Goal: Navigation & Orientation: Find specific page/section

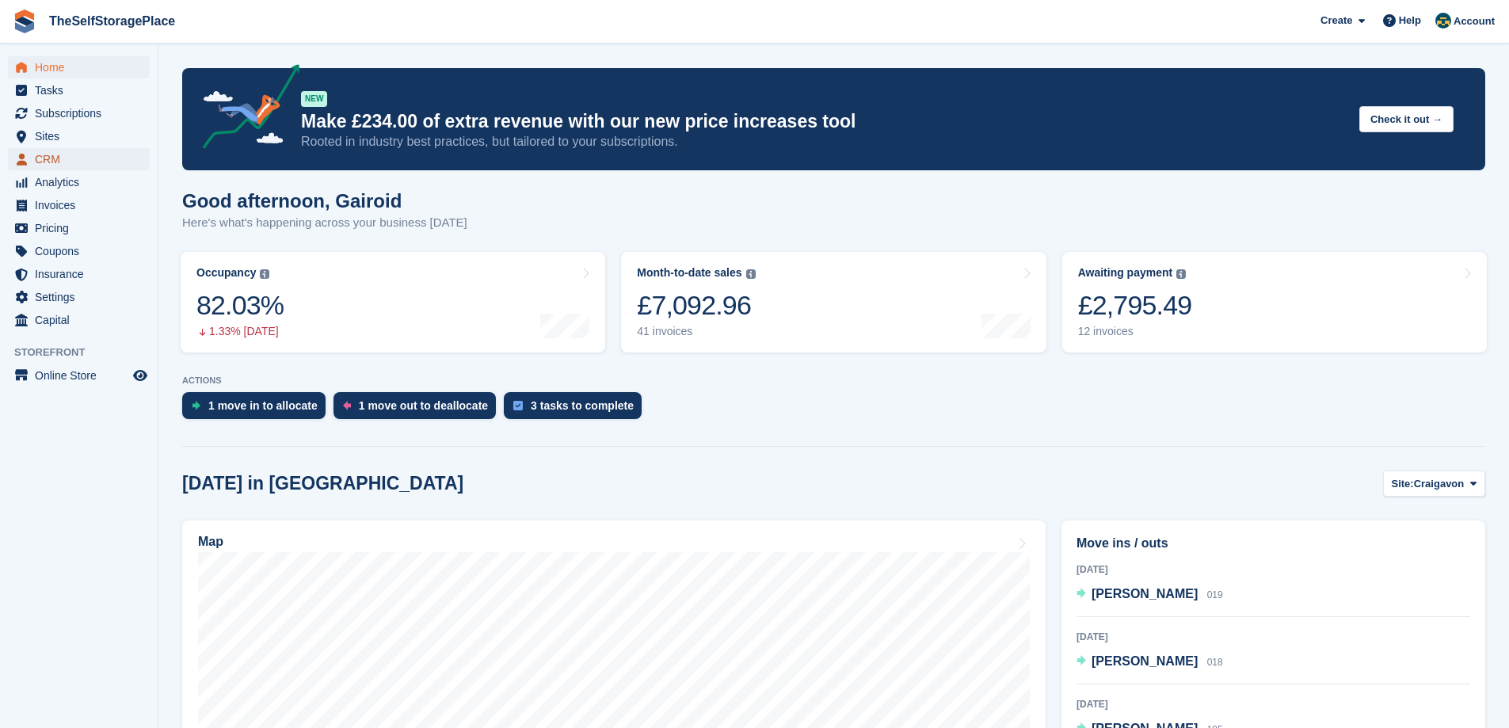
click at [66, 157] on span "CRM" at bounding box center [82, 159] width 95 height 22
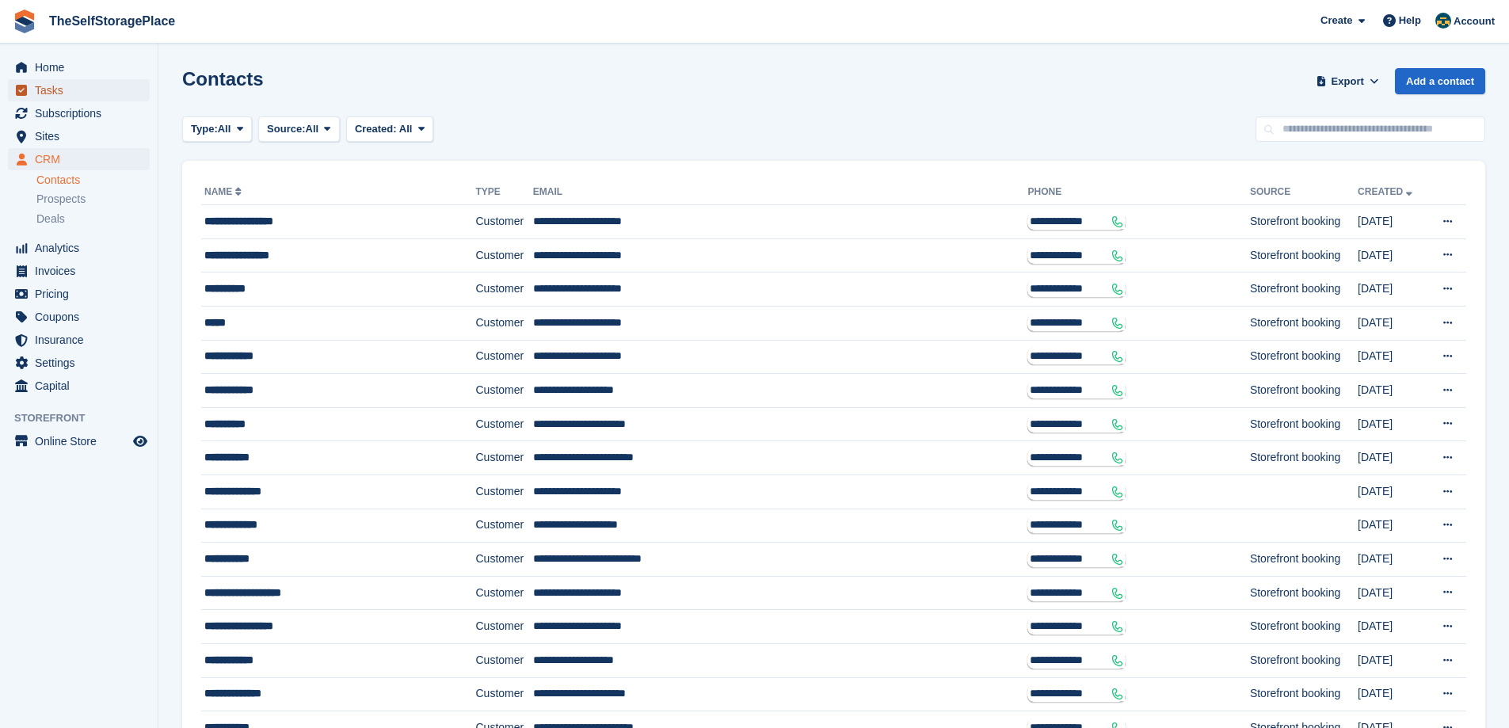
click at [78, 83] on span "Tasks" at bounding box center [82, 90] width 95 height 22
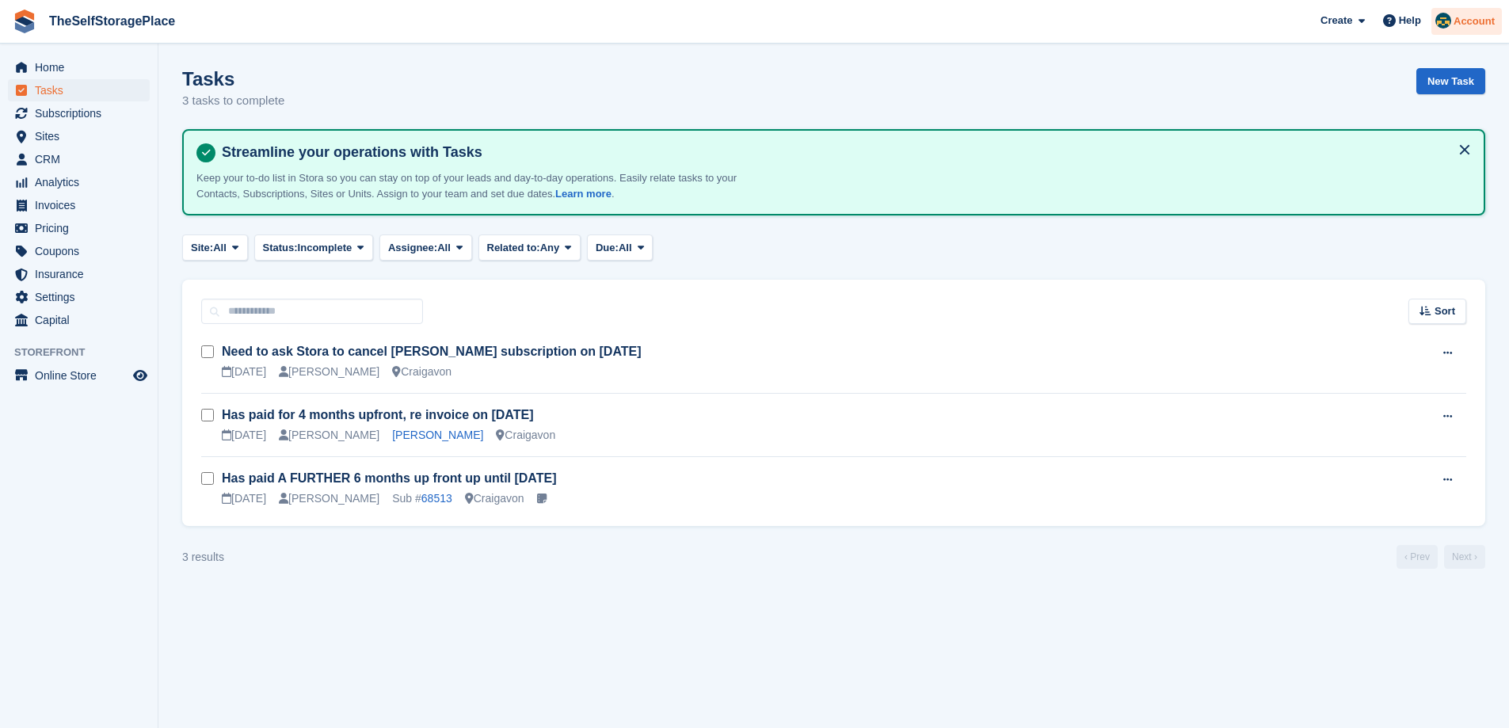
click at [1484, 14] on span "Account" at bounding box center [1473, 21] width 41 height 16
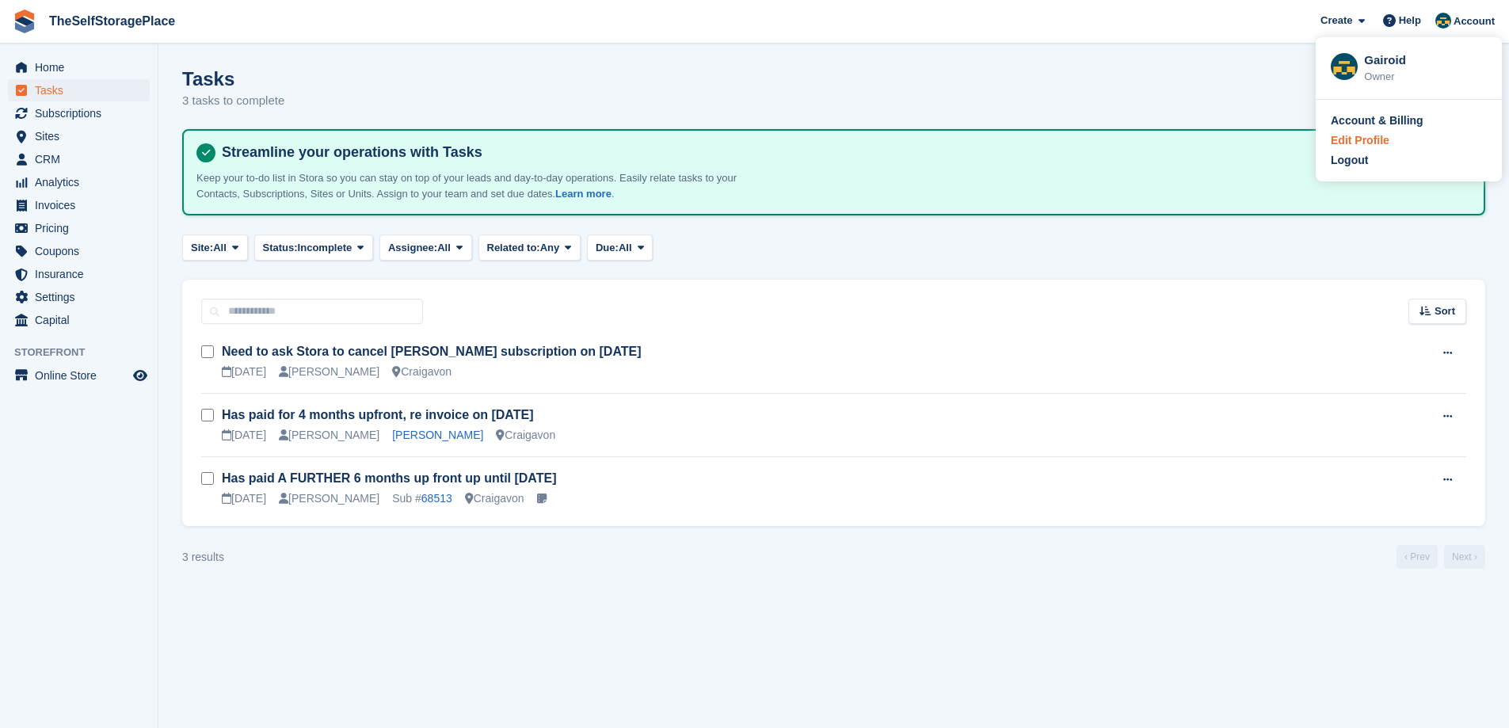
click at [1380, 142] on div "Edit Profile" at bounding box center [1360, 140] width 59 height 17
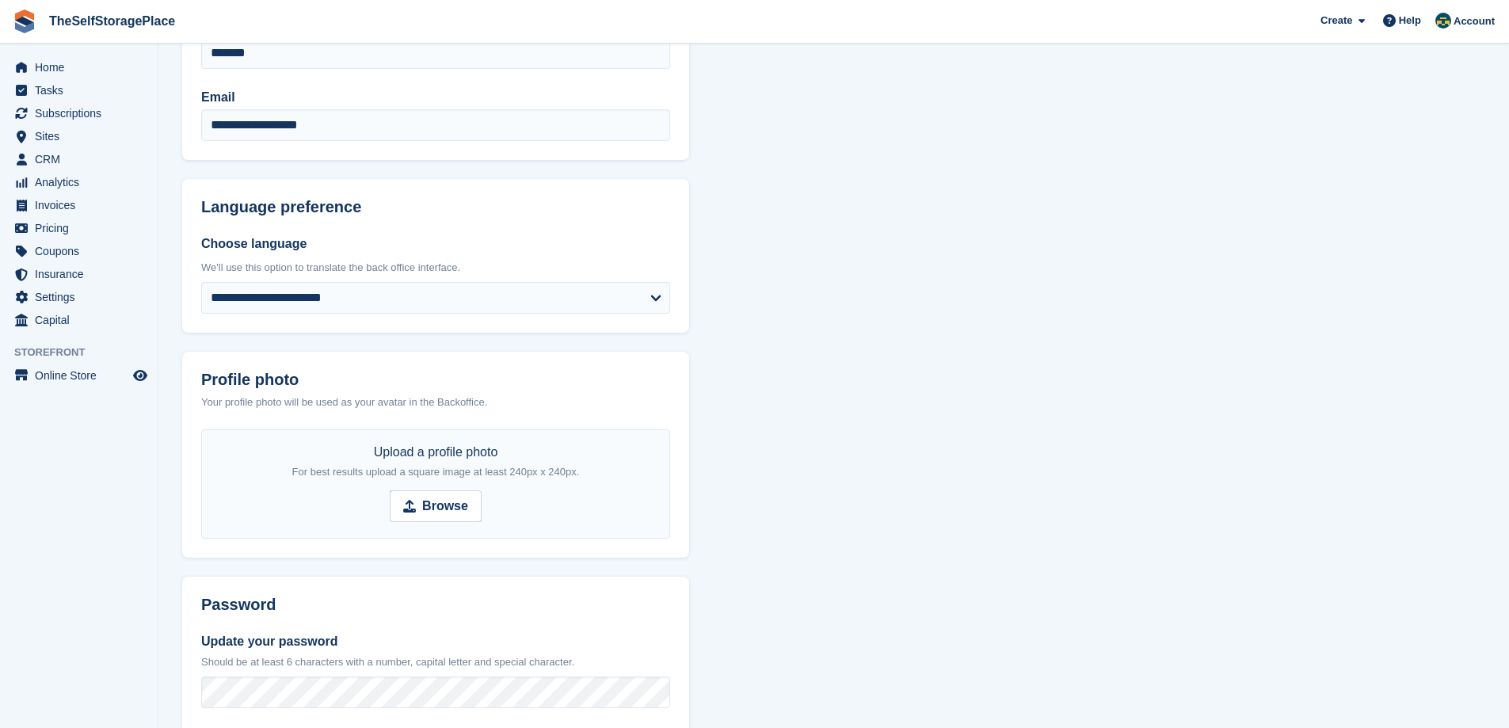
scroll to position [145, 0]
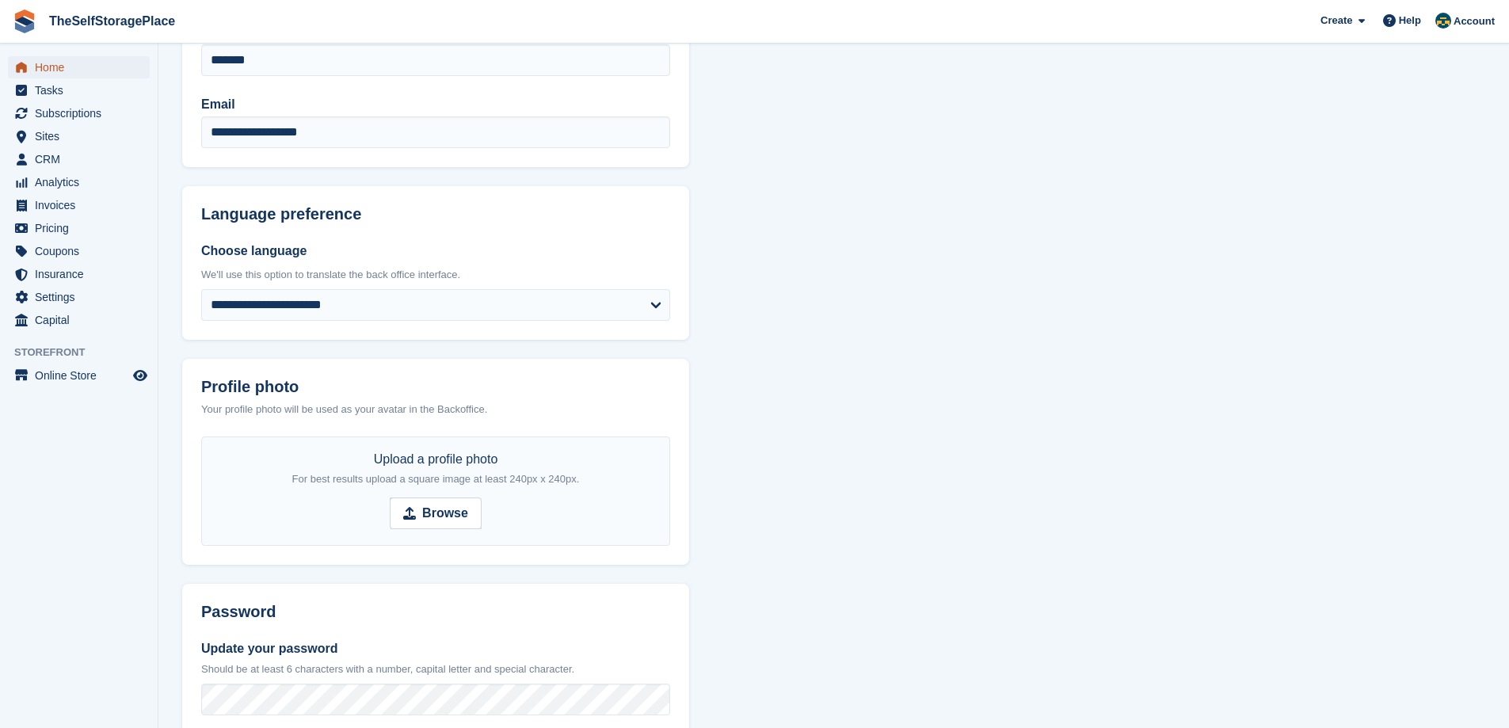
click at [74, 70] on span "Home" at bounding box center [82, 67] width 95 height 22
